Goal: Transaction & Acquisition: Purchase product/service

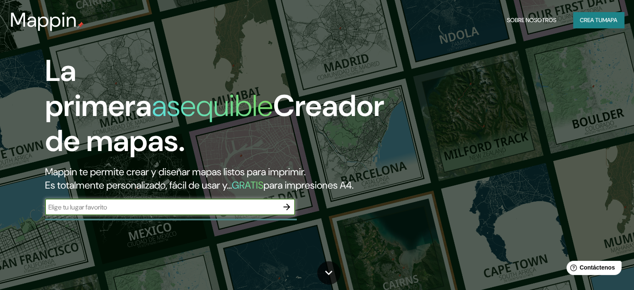
click at [109, 212] on input "text" at bounding box center [161, 207] width 233 height 10
click at [110, 212] on input "text" at bounding box center [161, 207] width 233 height 10
type input "san [PERSON_NAME] , [GEOGRAPHIC_DATA]"
click at [284, 212] on icon "button" at bounding box center [287, 207] width 10 height 10
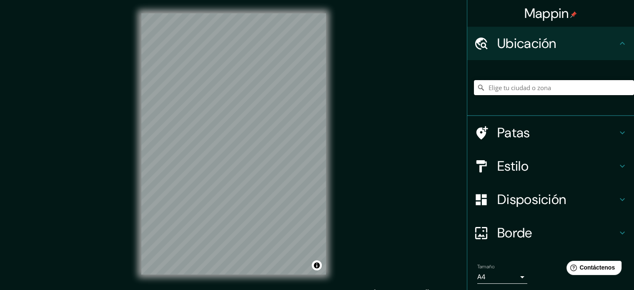
click at [582, 83] on input "Elige tu ciudad o zona" at bounding box center [554, 87] width 160 height 15
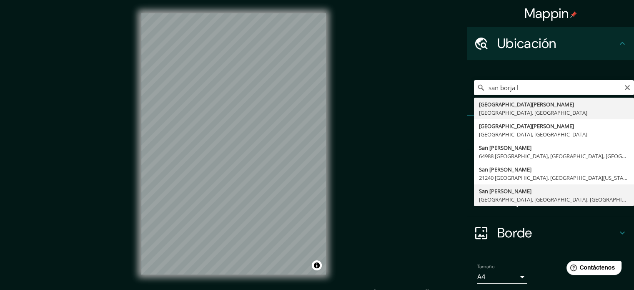
type input "[GEOGRAPHIC_DATA][PERSON_NAME], [GEOGRAPHIC_DATA], [GEOGRAPHIC_DATA], [GEOGRAPH…"
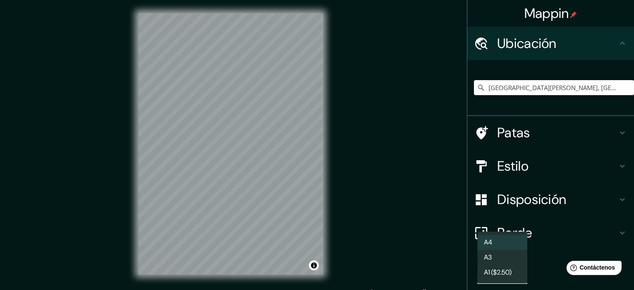
click at [499, 271] on body "Mappin Ubicación [GEOGRAPHIC_DATA][PERSON_NAME], [GEOGRAPHIC_DATA], [GEOGRAPHIC…" at bounding box center [317, 145] width 634 height 290
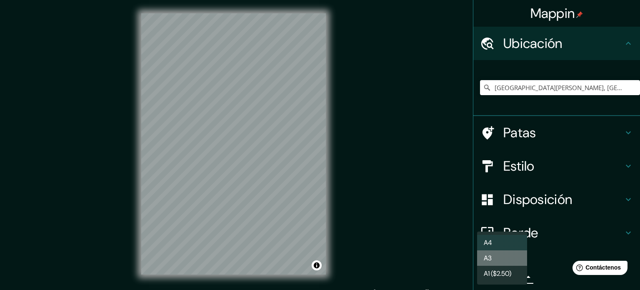
click at [504, 260] on li "A3" at bounding box center [502, 257] width 50 height 15
type input "a4"
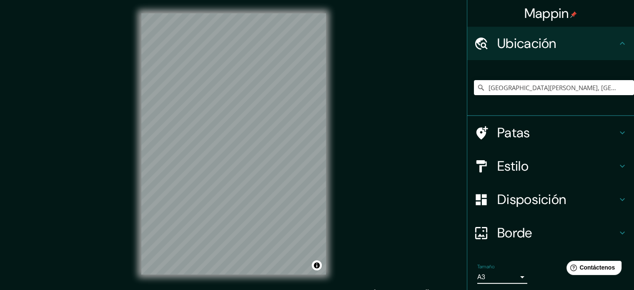
click at [505, 279] on body "Mappin Ubicación [GEOGRAPHIC_DATA][PERSON_NAME], [GEOGRAPHIC_DATA], [GEOGRAPHIC…" at bounding box center [317, 145] width 634 height 290
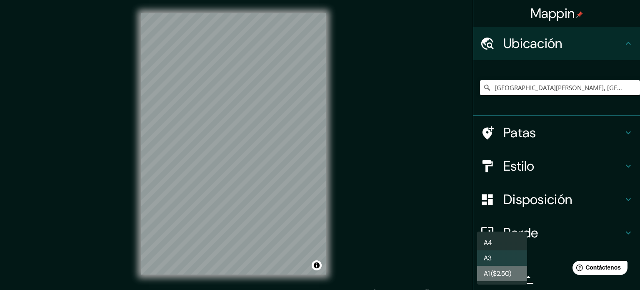
drag, startPoint x: 504, startPoint y: 276, endPoint x: 508, endPoint y: 256, distance: 20.8
click at [508, 256] on ul "A4 A3 A1 ($2.50)" at bounding box center [502, 257] width 50 height 53
click at [508, 256] on li "A3" at bounding box center [502, 257] width 50 height 15
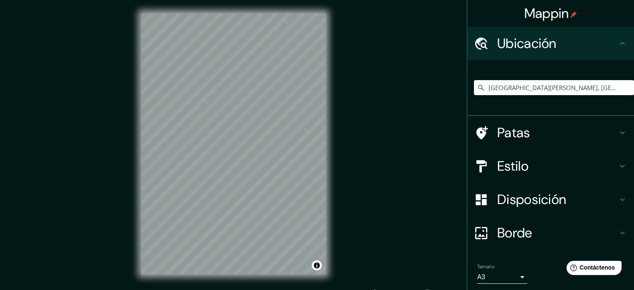
click at [537, 165] on h4 "Estilo" at bounding box center [557, 166] width 120 height 17
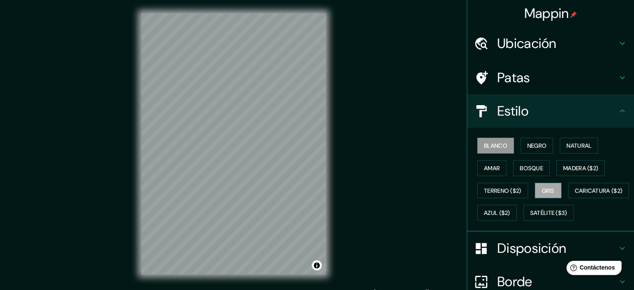
click at [546, 188] on font "Gris" at bounding box center [548, 191] width 13 height 8
click at [489, 148] on font "Blanco" at bounding box center [495, 146] width 23 height 8
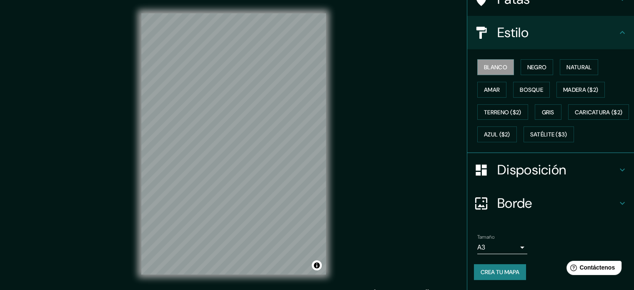
click at [524, 201] on font "Borde" at bounding box center [514, 203] width 35 height 18
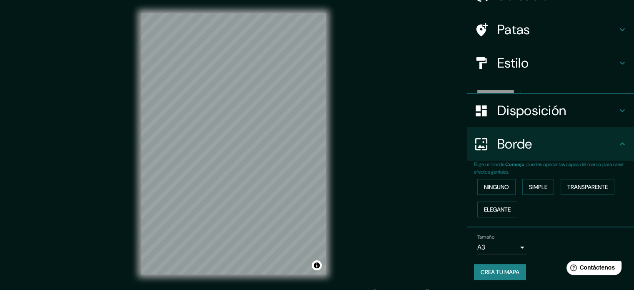
scroll to position [33, 0]
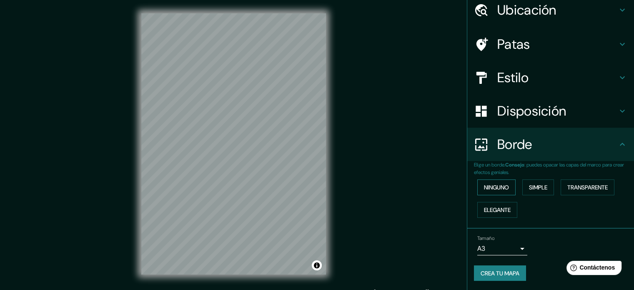
click at [497, 184] on font "Ninguno" at bounding box center [496, 187] width 25 height 8
click at [531, 186] on font "Simple" at bounding box center [538, 187] width 18 height 8
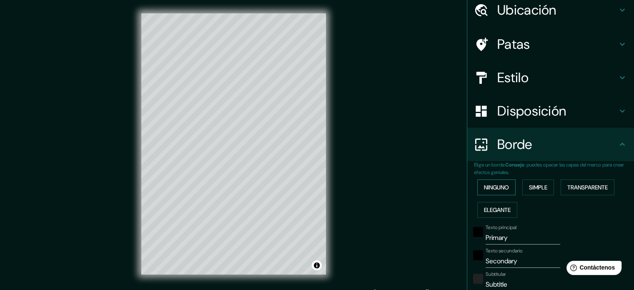
click at [506, 190] on button "Ninguno" at bounding box center [496, 187] width 38 height 16
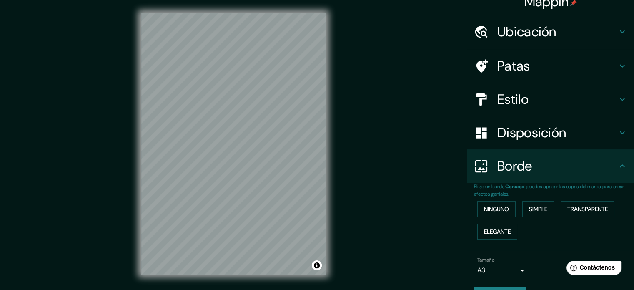
scroll to position [0, 0]
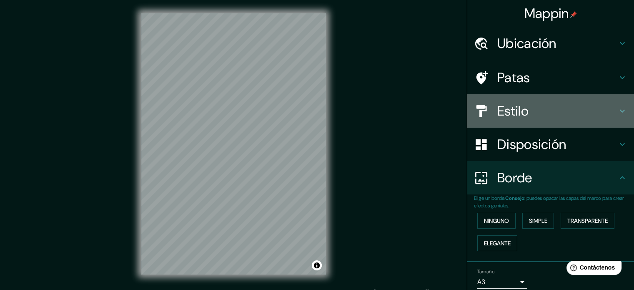
click at [509, 117] on font "Estilo" at bounding box center [512, 111] width 31 height 18
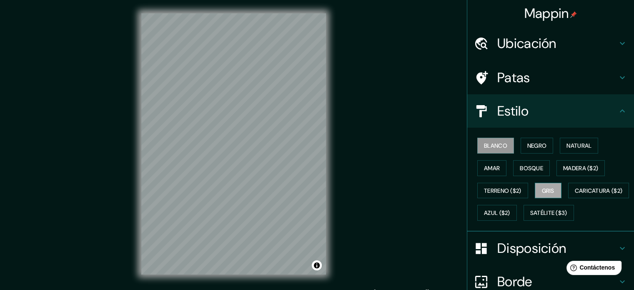
click at [543, 188] on font "Gris" at bounding box center [548, 191] width 13 height 8
click at [572, 163] on font "Madera ($2)" at bounding box center [580, 168] width 35 height 11
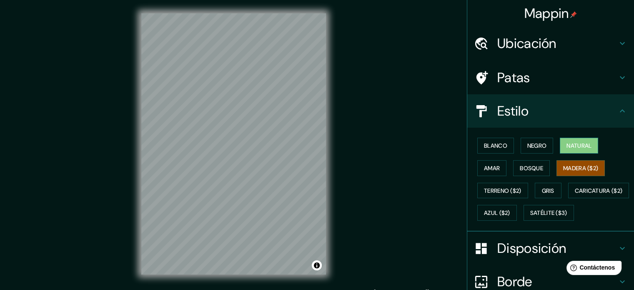
click at [580, 143] on font "Natural" at bounding box center [579, 146] width 25 height 8
click at [543, 146] on button "Negro" at bounding box center [537, 146] width 33 height 16
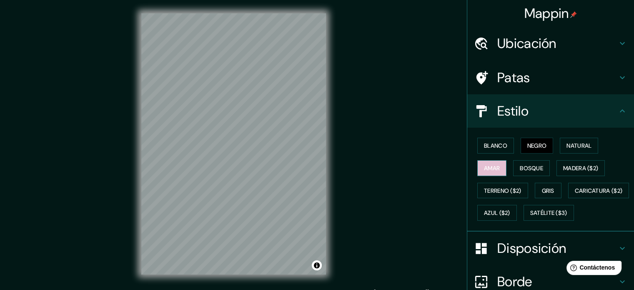
click at [484, 168] on font "Amar" at bounding box center [492, 168] width 16 height 8
click at [489, 167] on font "Amar" at bounding box center [492, 168] width 16 height 8
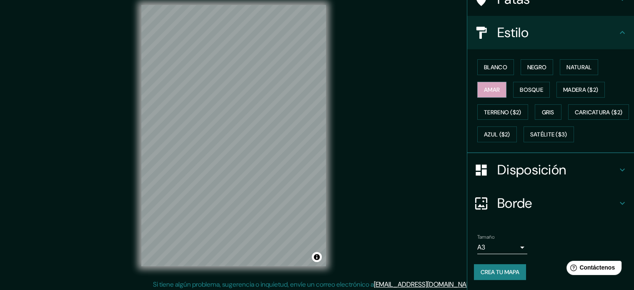
scroll to position [11, 0]
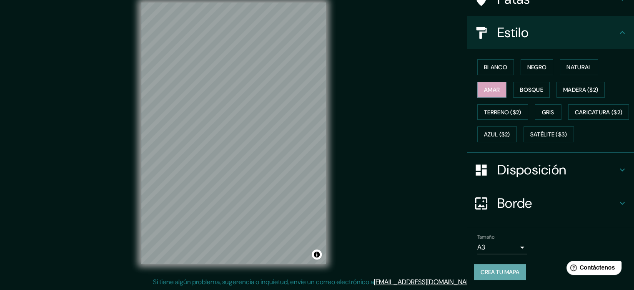
click at [490, 271] on font "Crea tu mapa" at bounding box center [500, 272] width 39 height 8
click at [504, 273] on div "Crea tu mapa" at bounding box center [550, 272] width 153 height 16
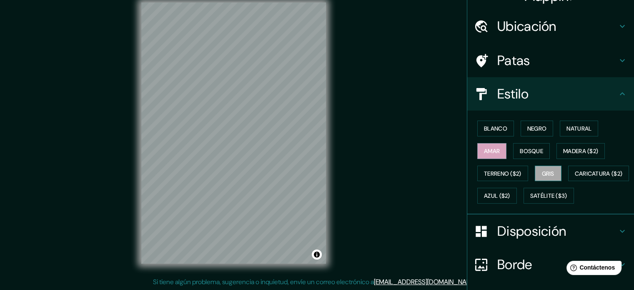
scroll to position [15, 0]
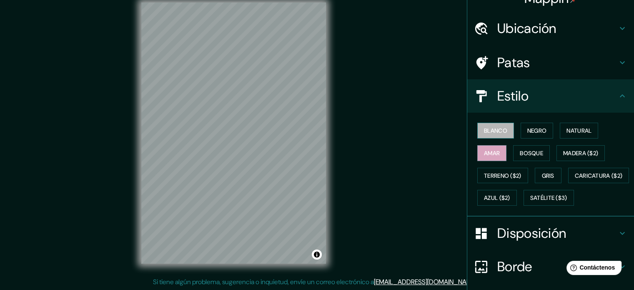
click at [491, 128] on font "Blanco" at bounding box center [495, 131] width 23 height 8
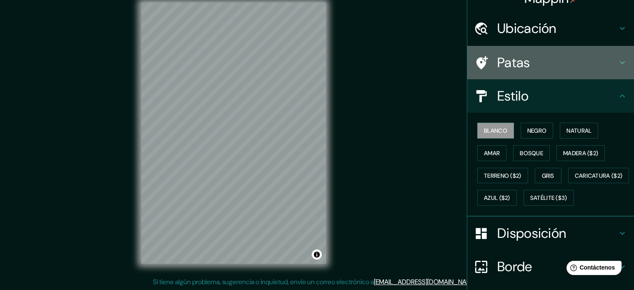
click at [505, 78] on div "Patas" at bounding box center [550, 62] width 167 height 33
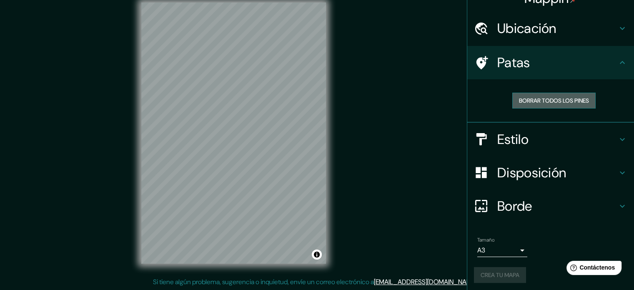
click at [529, 105] on button "Borrar todos los pines" at bounding box center [553, 101] width 83 height 16
click at [530, 98] on font "Borrar todos los pines" at bounding box center [554, 101] width 70 height 8
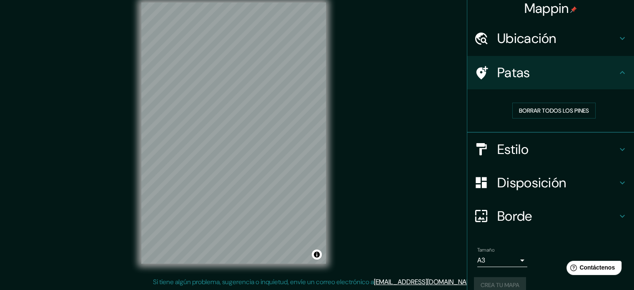
scroll to position [0, 0]
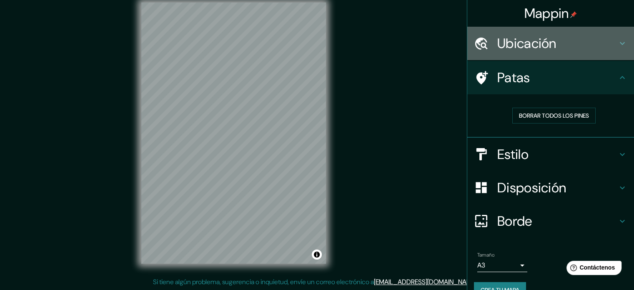
click at [534, 49] on font "Ubicación" at bounding box center [526, 44] width 59 height 18
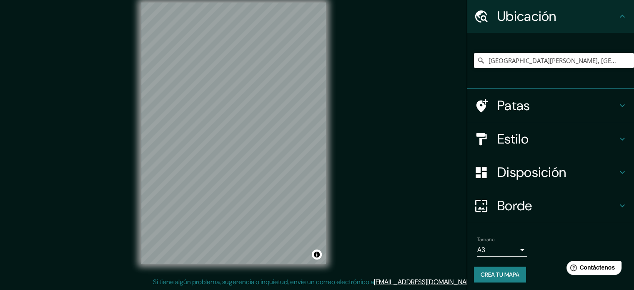
scroll to position [29, 0]
